Goal: Task Accomplishment & Management: Manage account settings

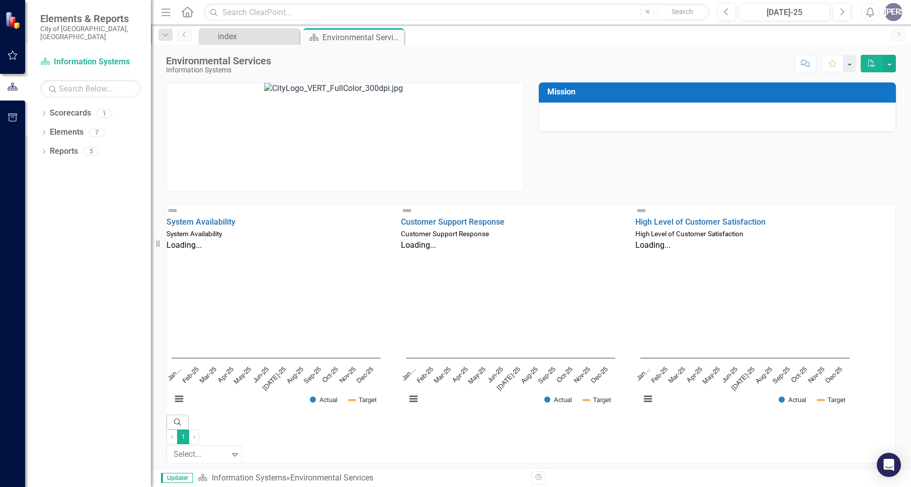
click at [894, 10] on div "[PERSON_NAME]" at bounding box center [893, 12] width 18 height 18
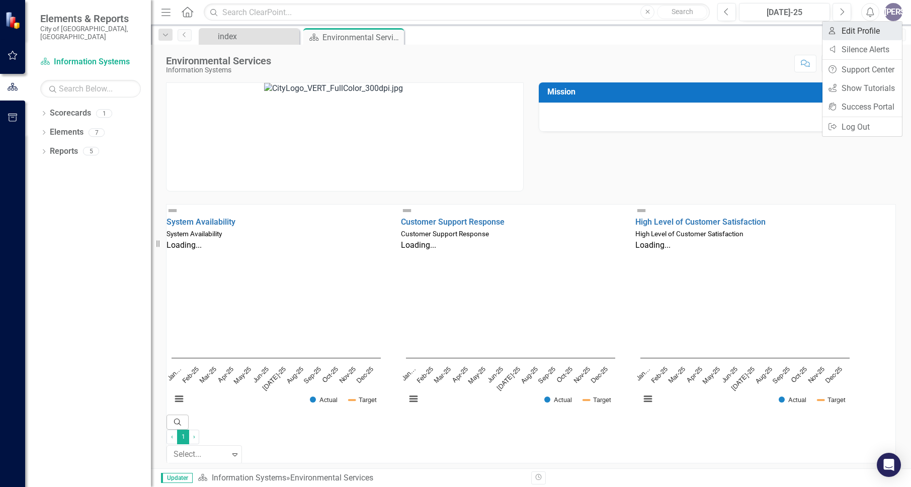
click at [875, 27] on link "User Edit Profile" at bounding box center [861, 31] width 79 height 19
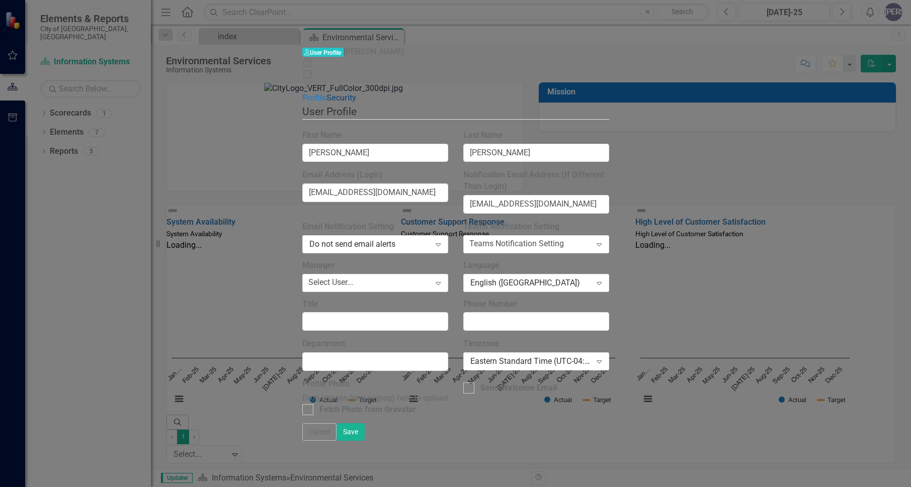
click at [326, 93] on link "Security" at bounding box center [341, 98] width 30 height 10
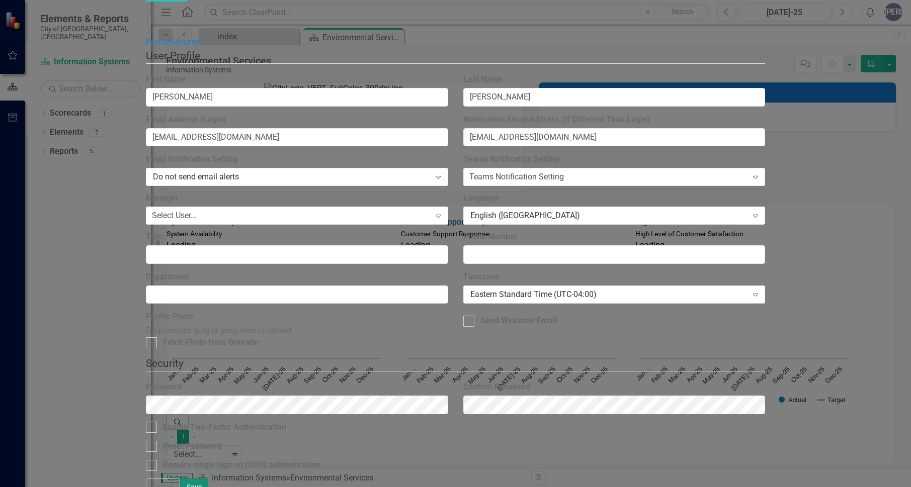
click at [208, 479] on button "Save" at bounding box center [194, 488] width 28 height 18
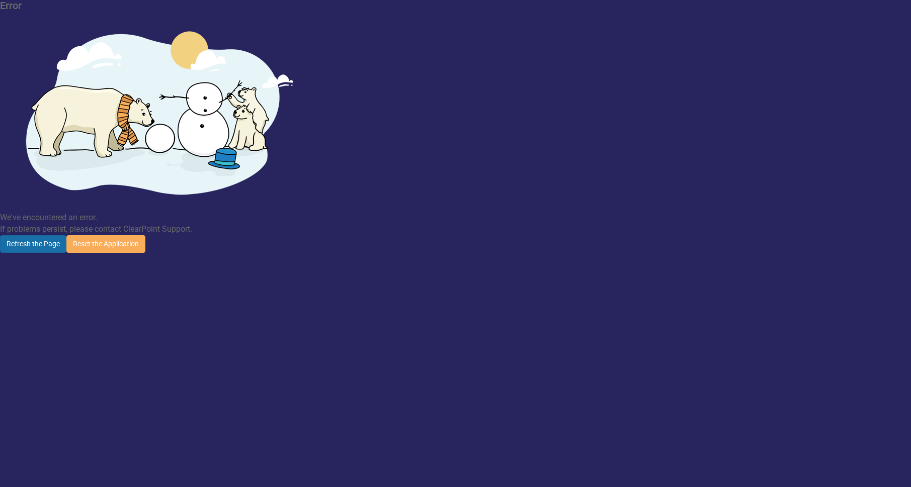
click at [66, 235] on button "Refresh the Page" at bounding box center [33, 244] width 66 height 18
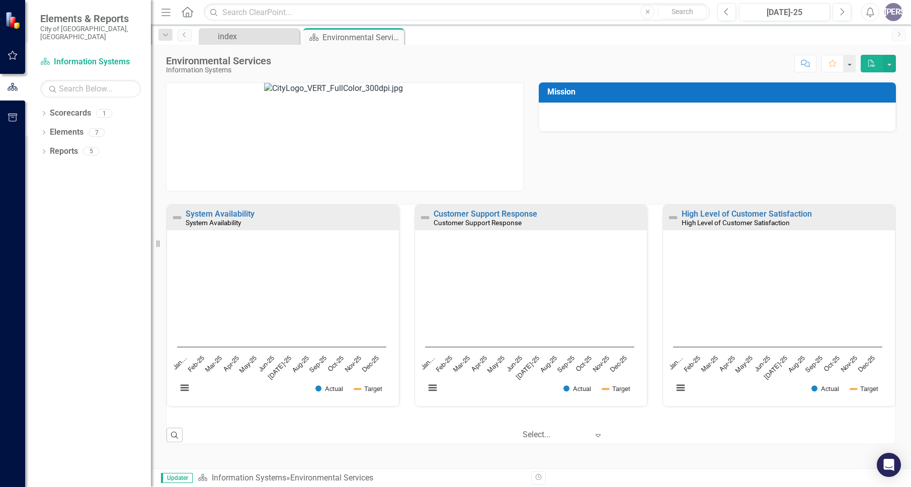
click at [898, 7] on div "[PERSON_NAME]" at bounding box center [893, 12] width 18 height 18
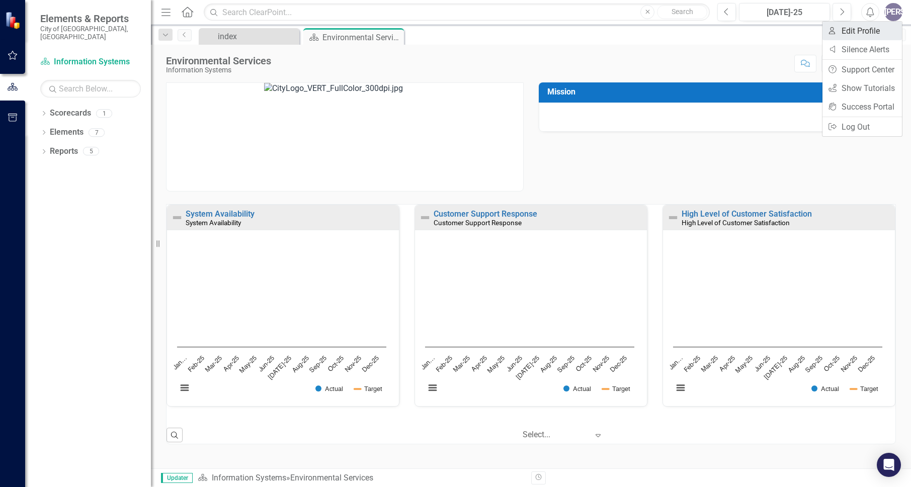
click at [864, 36] on link "User Edit Profile" at bounding box center [861, 31] width 79 height 19
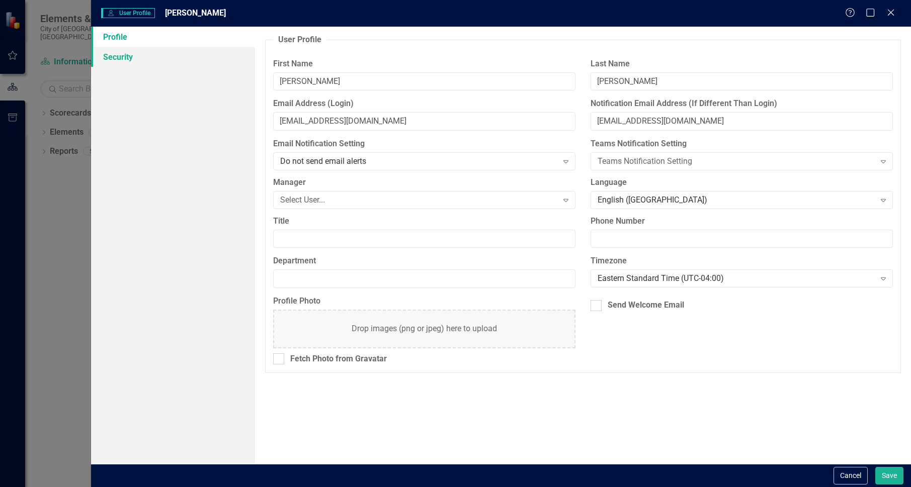
click at [133, 50] on link "Security" at bounding box center [173, 57] width 164 height 20
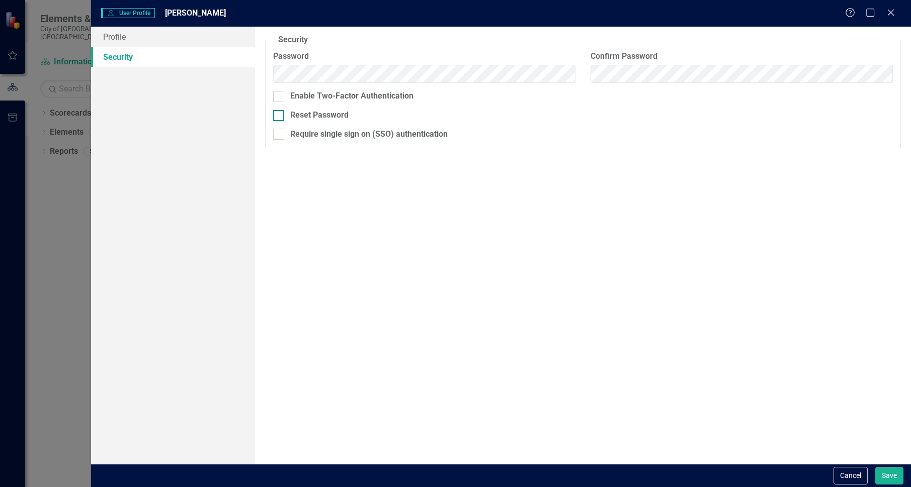
click at [282, 115] on div at bounding box center [278, 115] width 11 height 11
click at [280, 115] on input "Reset Password" at bounding box center [276, 113] width 7 height 7
checkbox input "true"
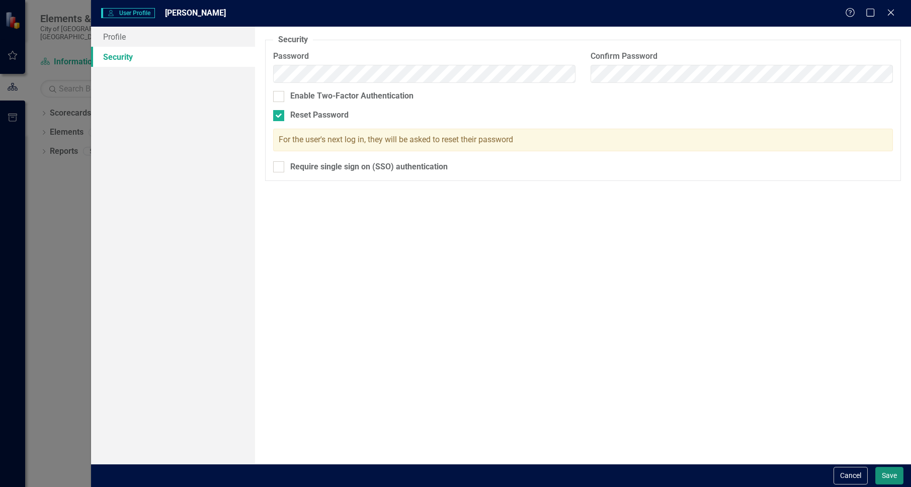
click at [893, 473] on button "Save" at bounding box center [889, 476] width 28 height 18
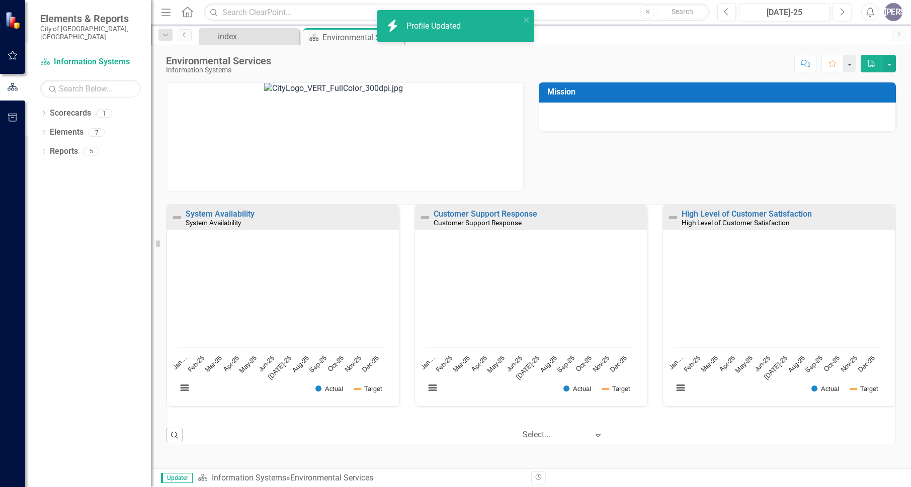
click at [895, 6] on div "[PERSON_NAME]" at bounding box center [893, 12] width 18 height 18
click at [855, 126] on link "Logout Log Out" at bounding box center [861, 127] width 79 height 19
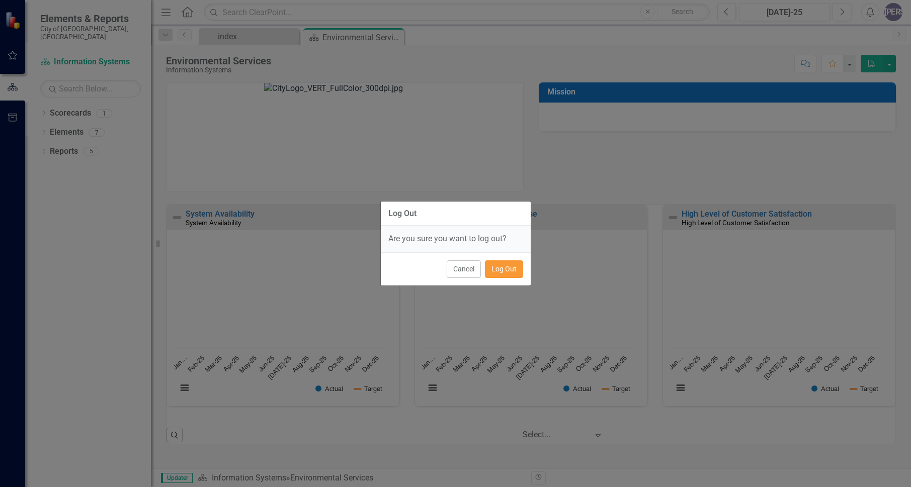
click at [510, 271] on button "Log Out" at bounding box center [504, 270] width 38 height 18
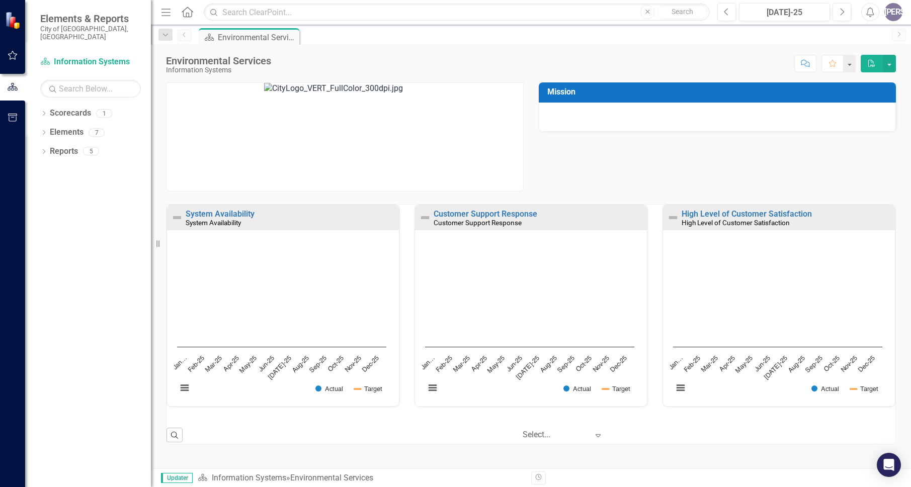
click at [897, 6] on div "[PERSON_NAME]" at bounding box center [893, 12] width 18 height 18
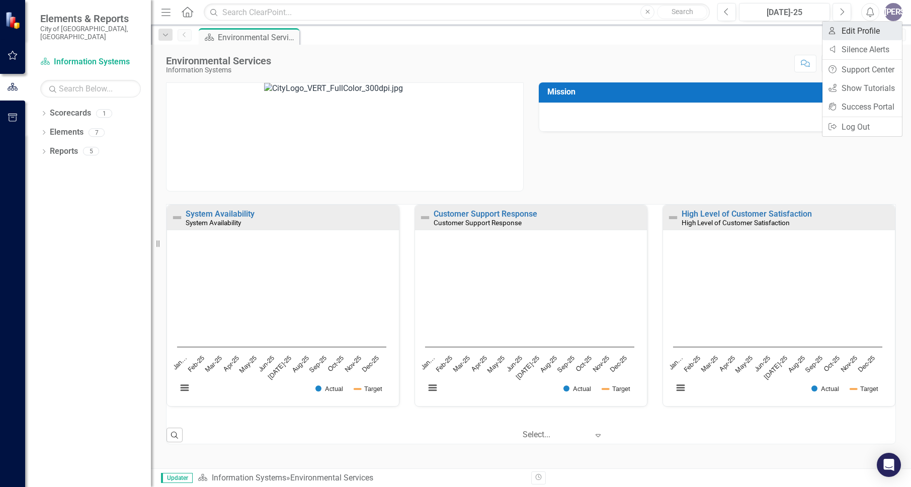
click at [877, 26] on link "User Edit Profile" at bounding box center [861, 31] width 79 height 19
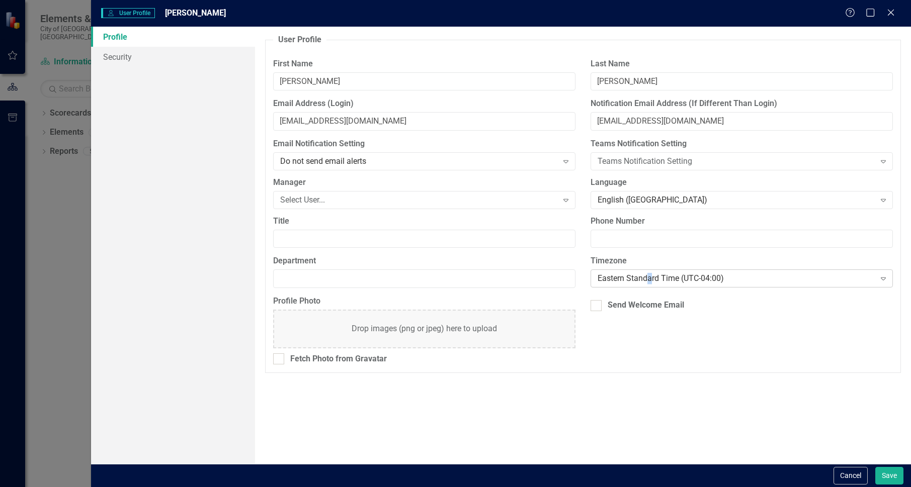
click at [650, 279] on div "Eastern Standard Time (UTC-04:00)" at bounding box center [736, 279] width 277 height 12
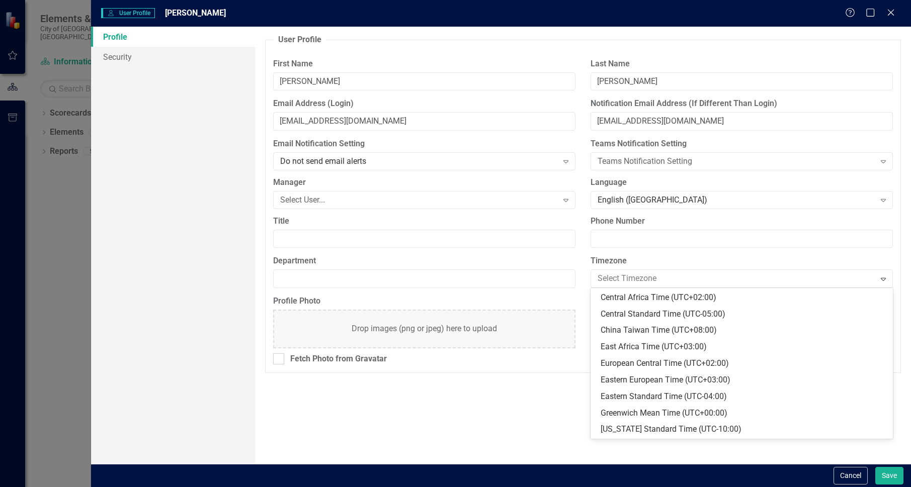
scroll to position [97, 0]
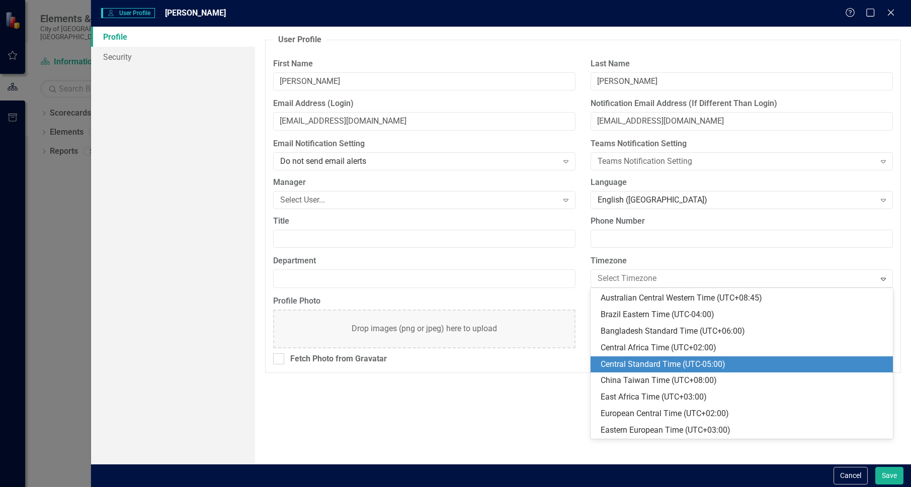
click at [669, 363] on div "Central Standard Time (UTC-05:00)" at bounding box center [744, 365] width 286 height 12
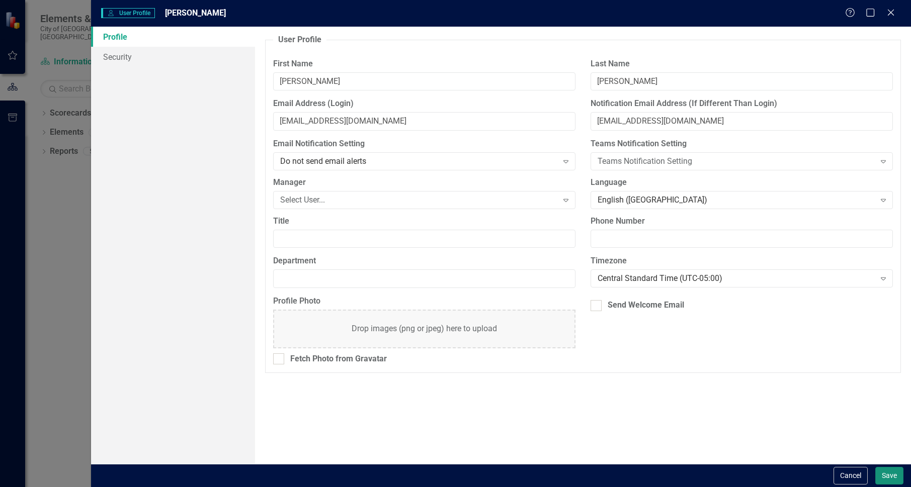
click at [891, 476] on button "Save" at bounding box center [889, 476] width 28 height 18
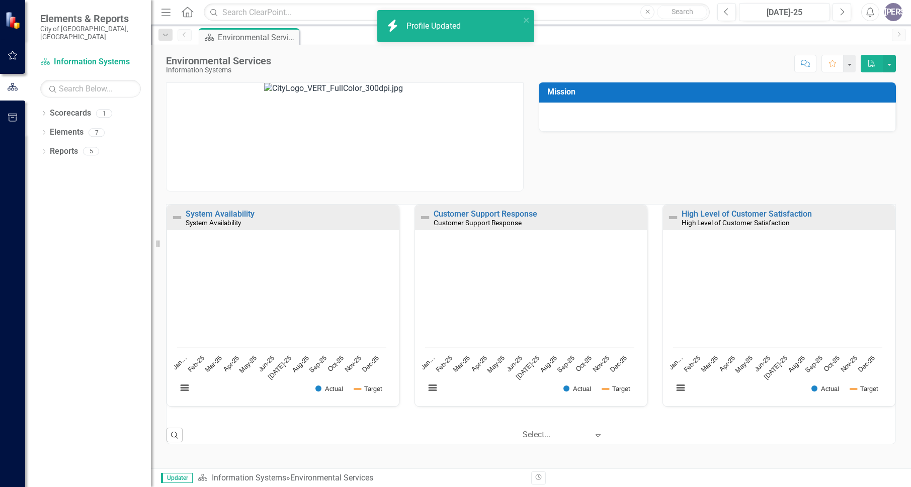
click at [890, 12] on div "[PERSON_NAME]" at bounding box center [893, 12] width 18 height 18
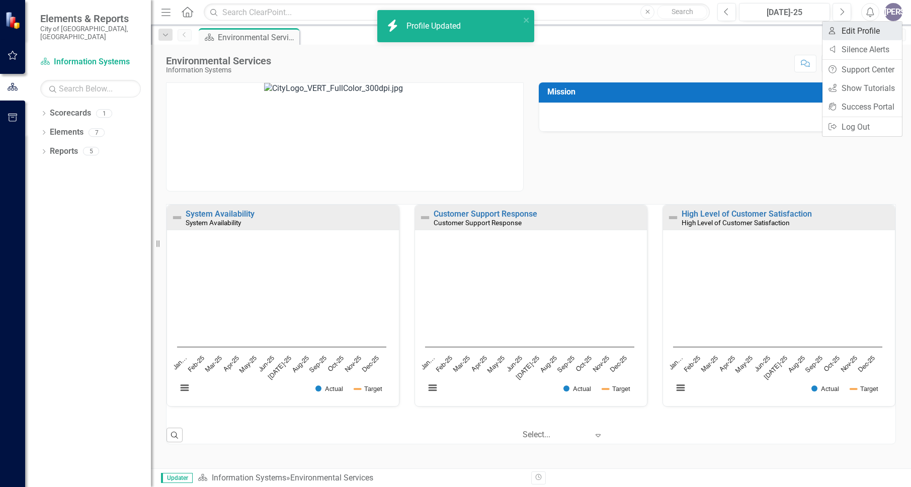
click at [853, 28] on link "User Edit Profile" at bounding box center [861, 31] width 79 height 19
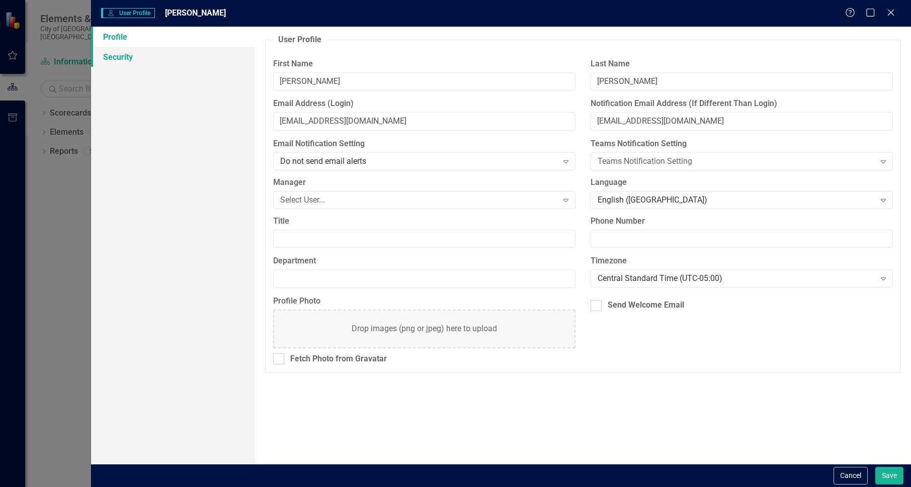
click at [134, 55] on link "Security" at bounding box center [173, 57] width 164 height 20
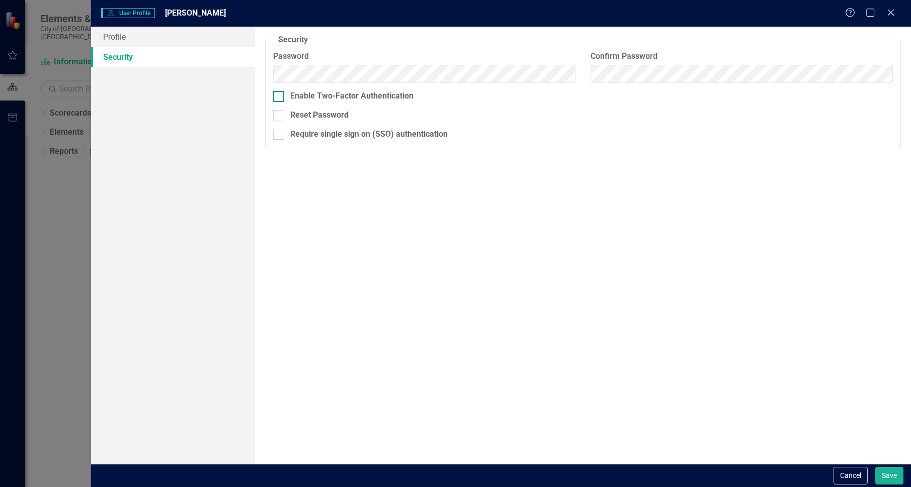
click at [275, 97] on input "Enable Two-Factor Authentication" at bounding box center [276, 94] width 7 height 7
checkbox input "true"
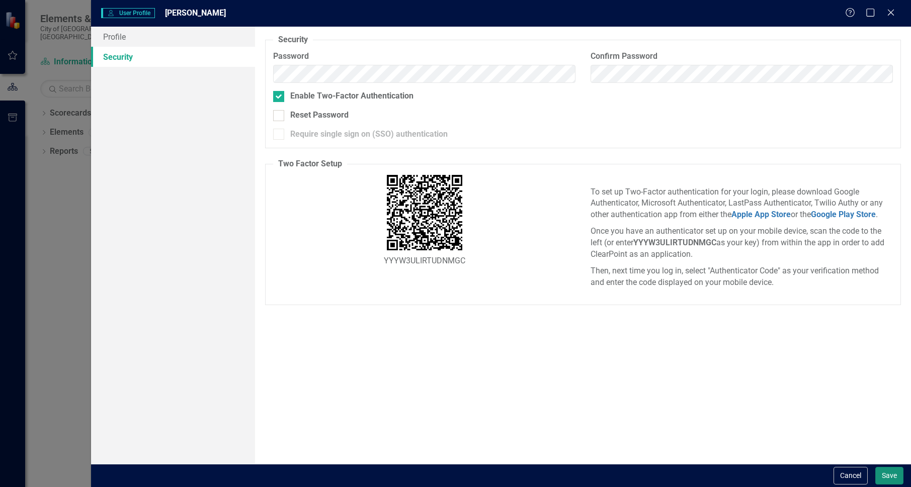
click at [895, 476] on button "Save" at bounding box center [889, 476] width 28 height 18
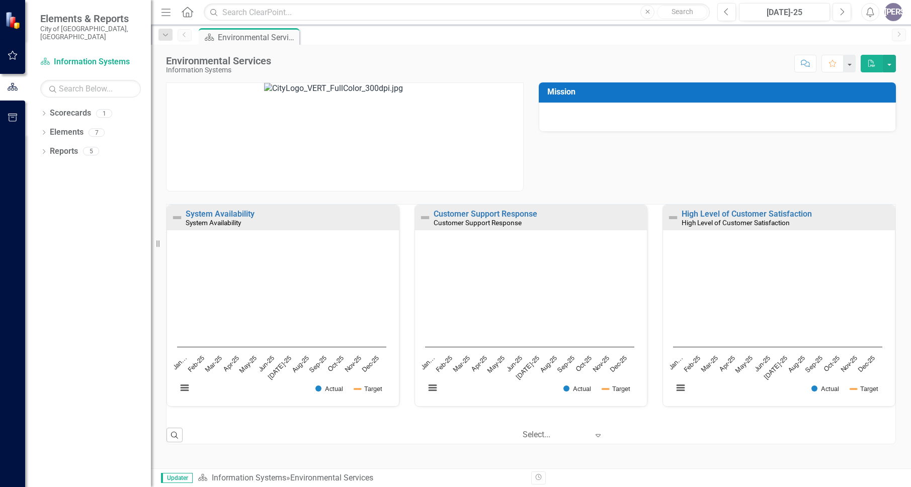
scroll to position [1, 0]
click at [894, 14] on div "[PERSON_NAME]" at bounding box center [893, 12] width 18 height 18
click at [852, 128] on link "Logout Log Out" at bounding box center [861, 127] width 79 height 19
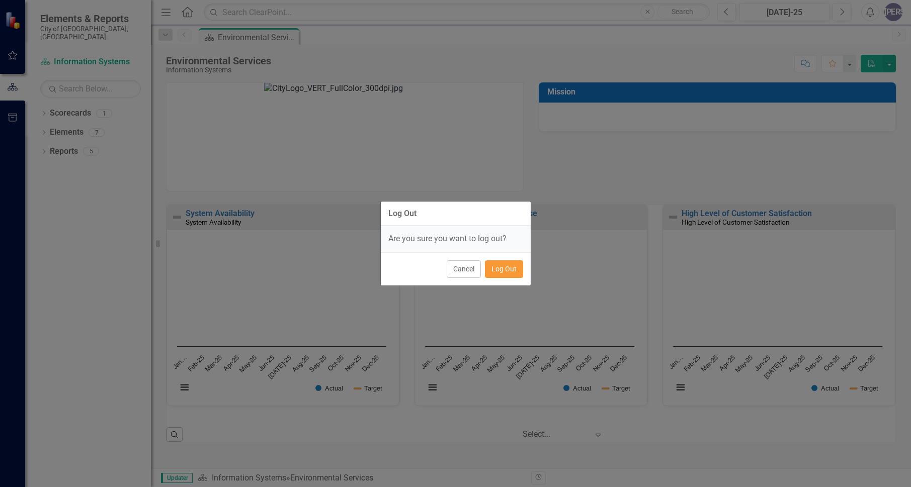
click at [506, 273] on button "Log Out" at bounding box center [504, 270] width 38 height 18
